Goal: Task Accomplishment & Management: Manage account settings

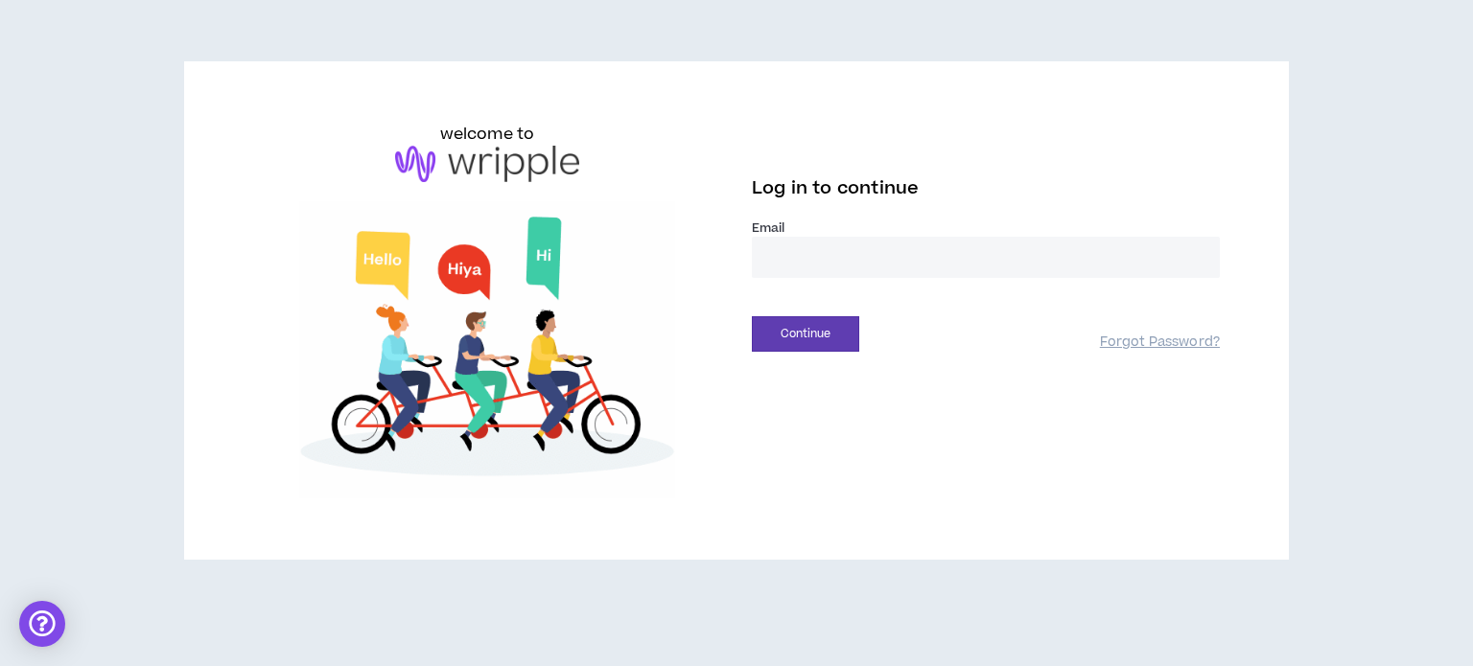
click at [833, 267] on input "email" at bounding box center [986, 257] width 468 height 41
type input "**********"
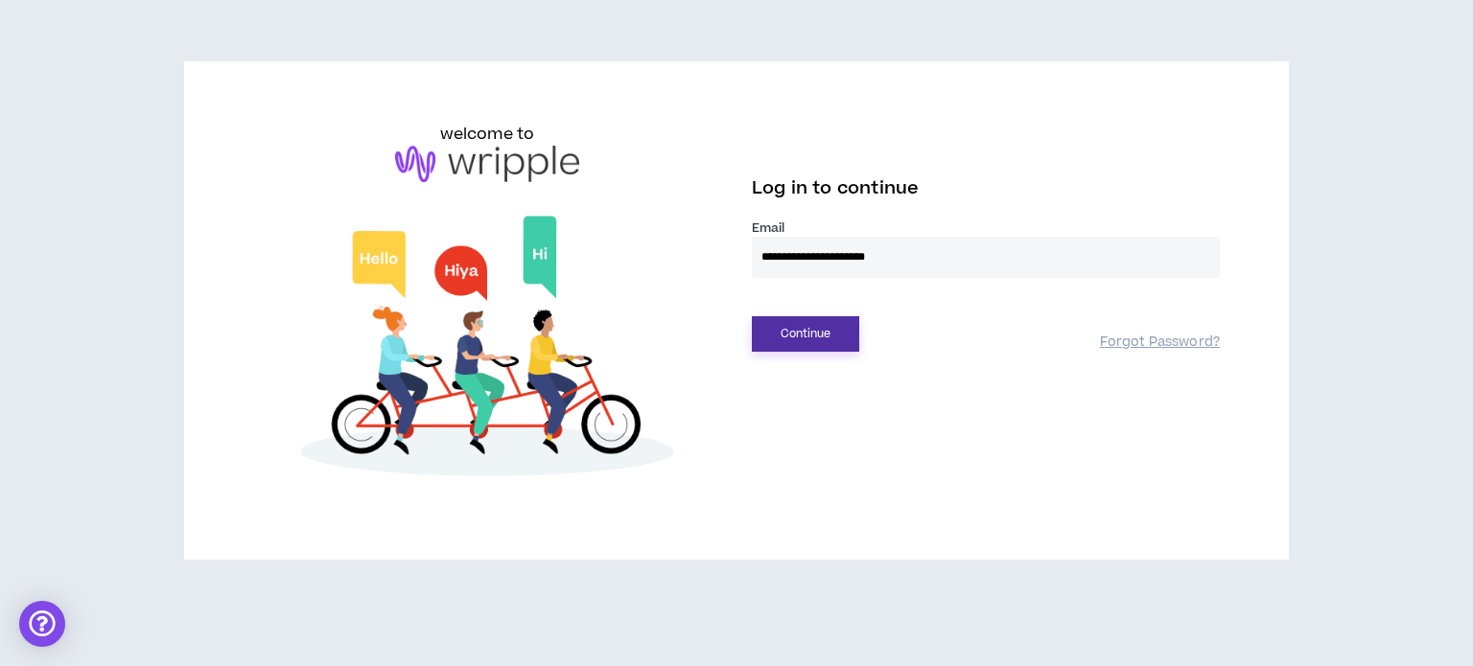
click at [806, 333] on button "Continue" at bounding box center [805, 333] width 107 height 35
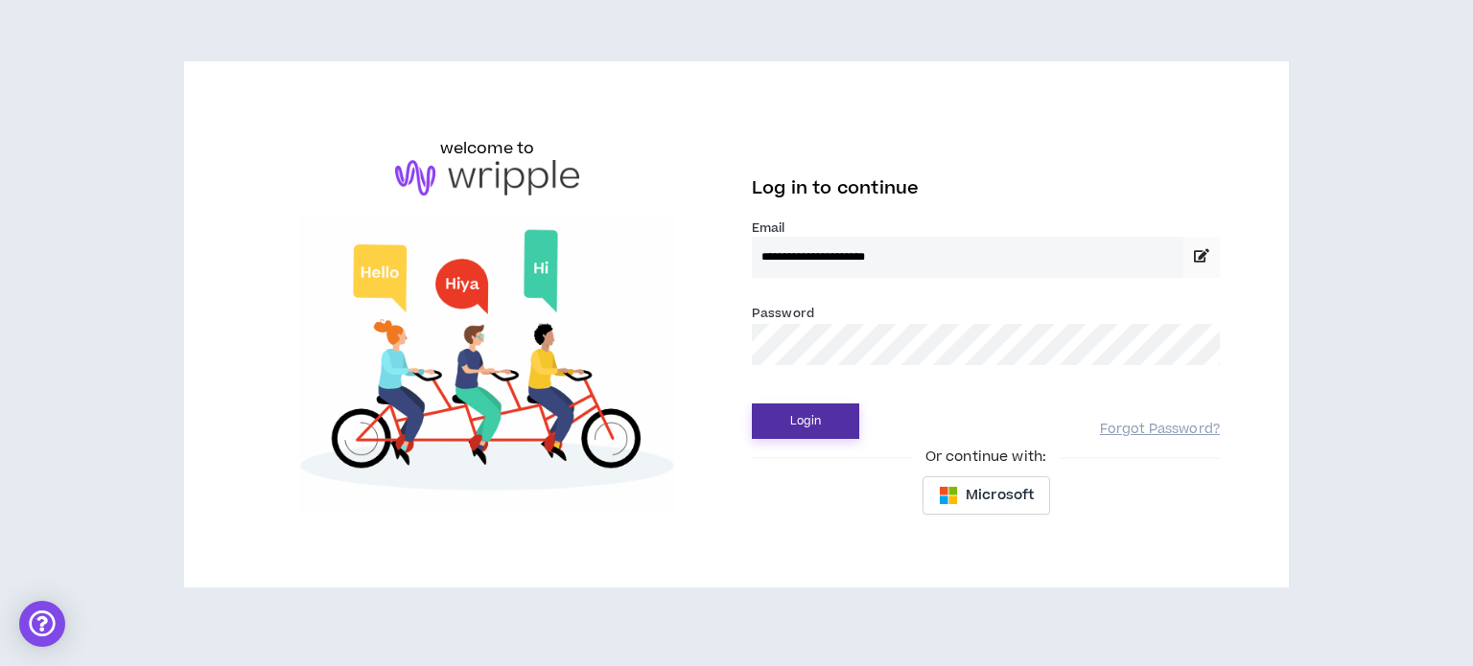
click at [808, 406] on button "Login" at bounding box center [805, 421] width 107 height 35
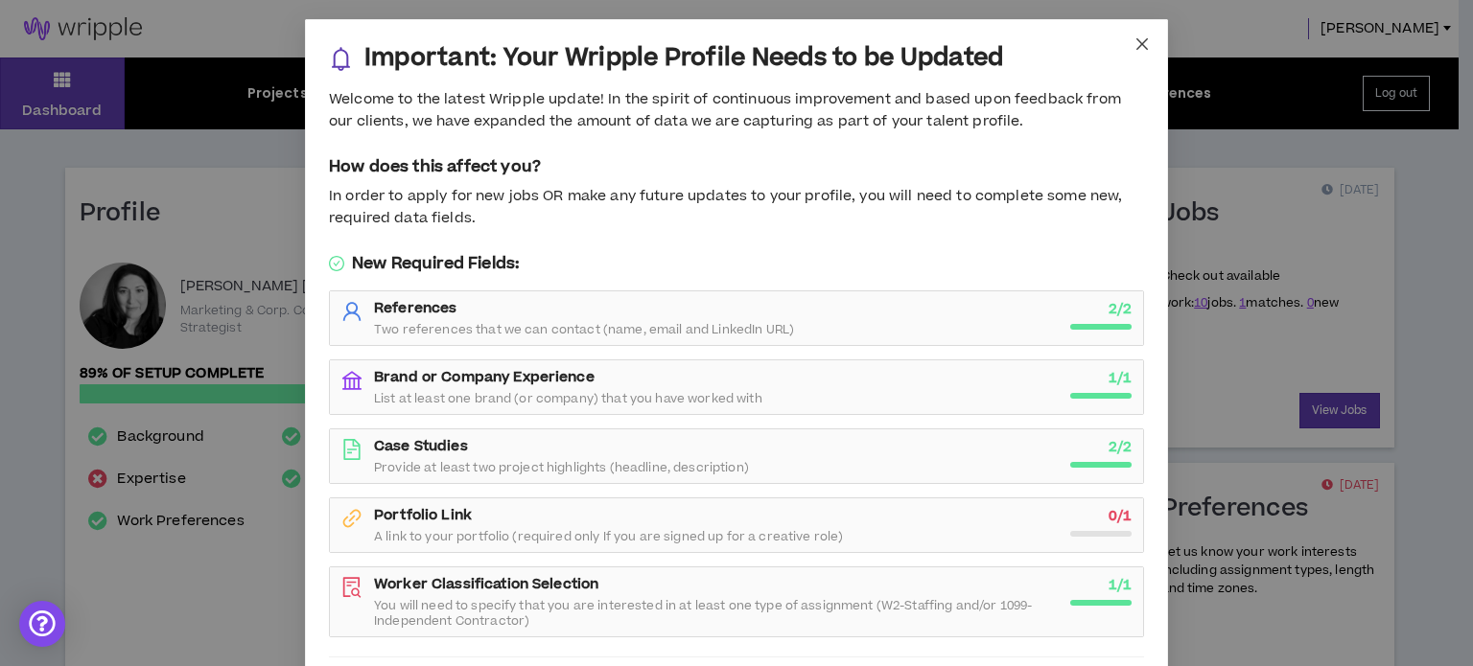
click at [1143, 52] on span "Close" at bounding box center [1142, 45] width 52 height 52
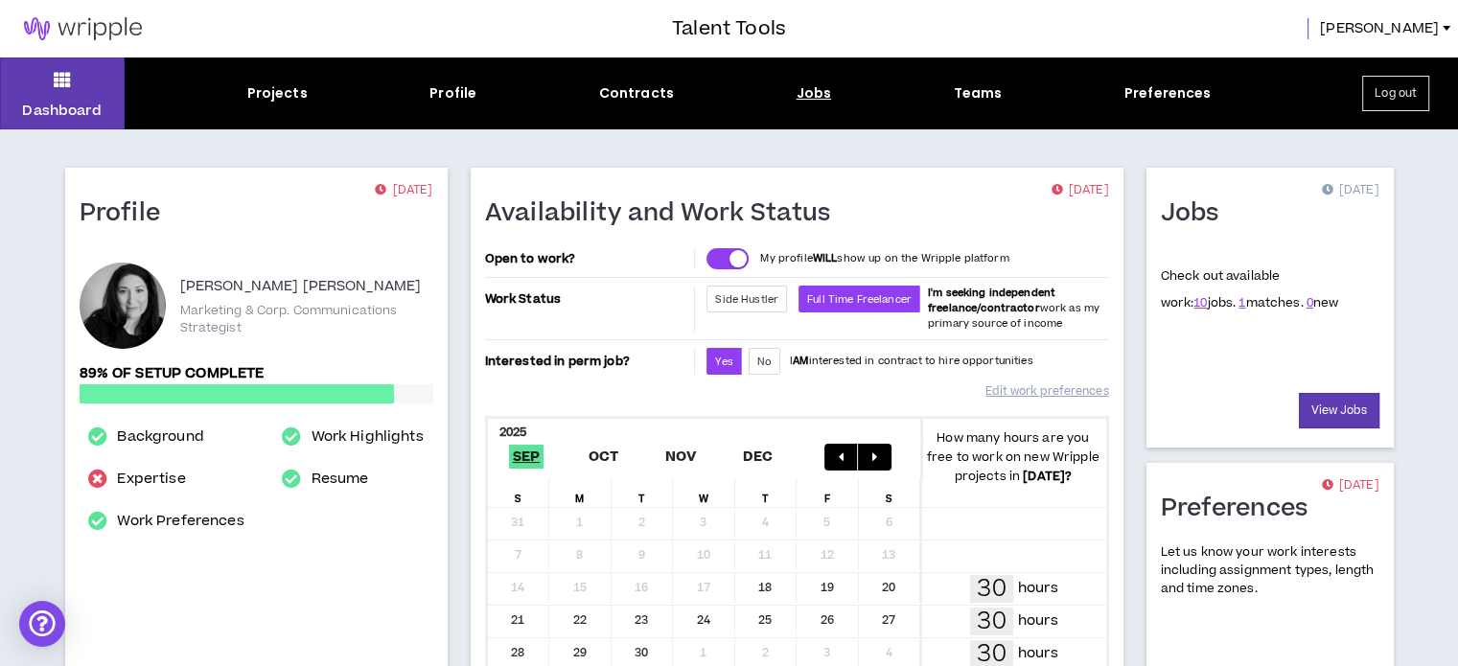
click at [819, 92] on div "Jobs" at bounding box center [814, 93] width 35 height 20
